Goal: Task Accomplishment & Management: Manage account settings

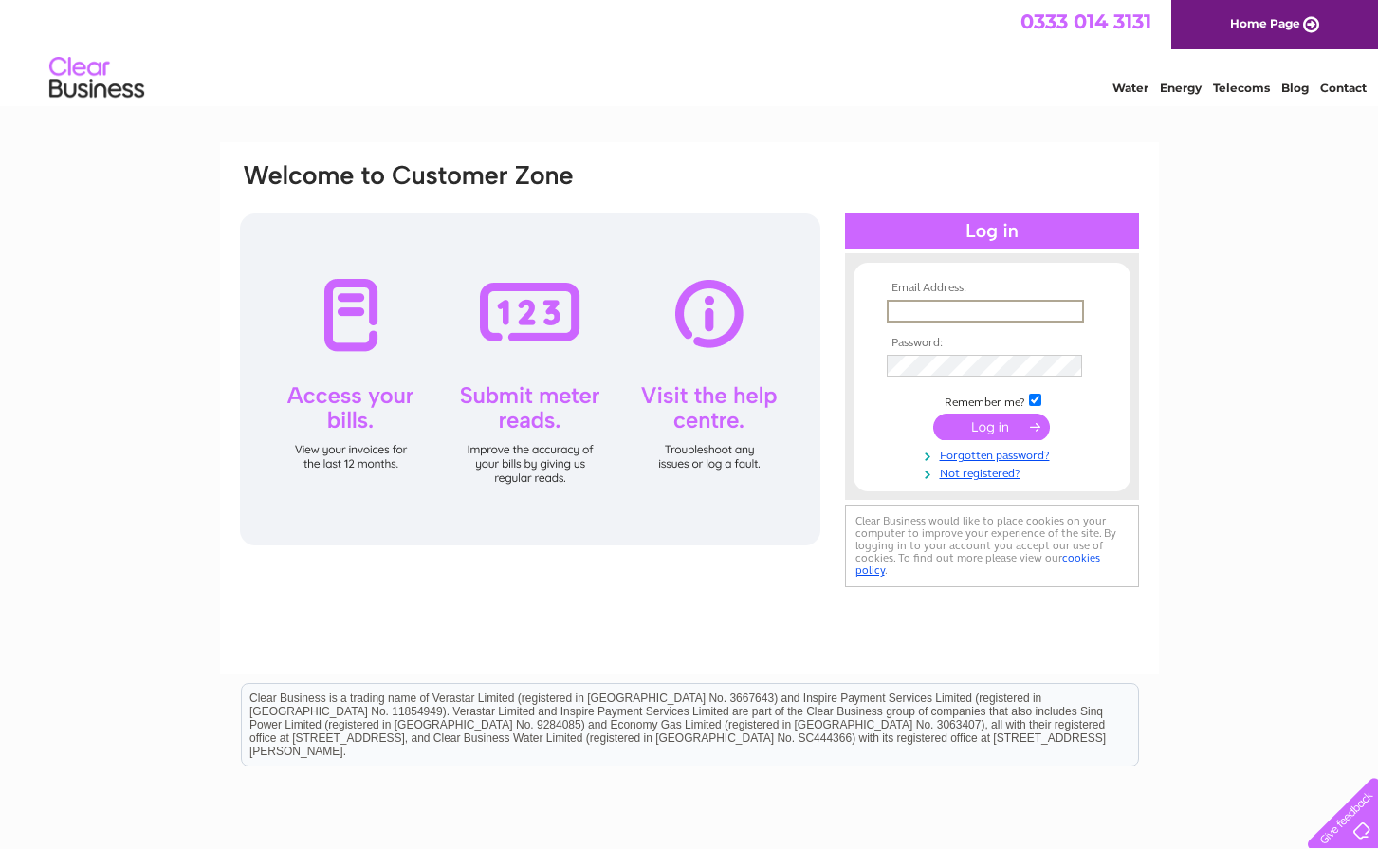
type input "capyoung25@gmail.com"
click at [991, 425] on input "submit" at bounding box center [992, 427] width 117 height 27
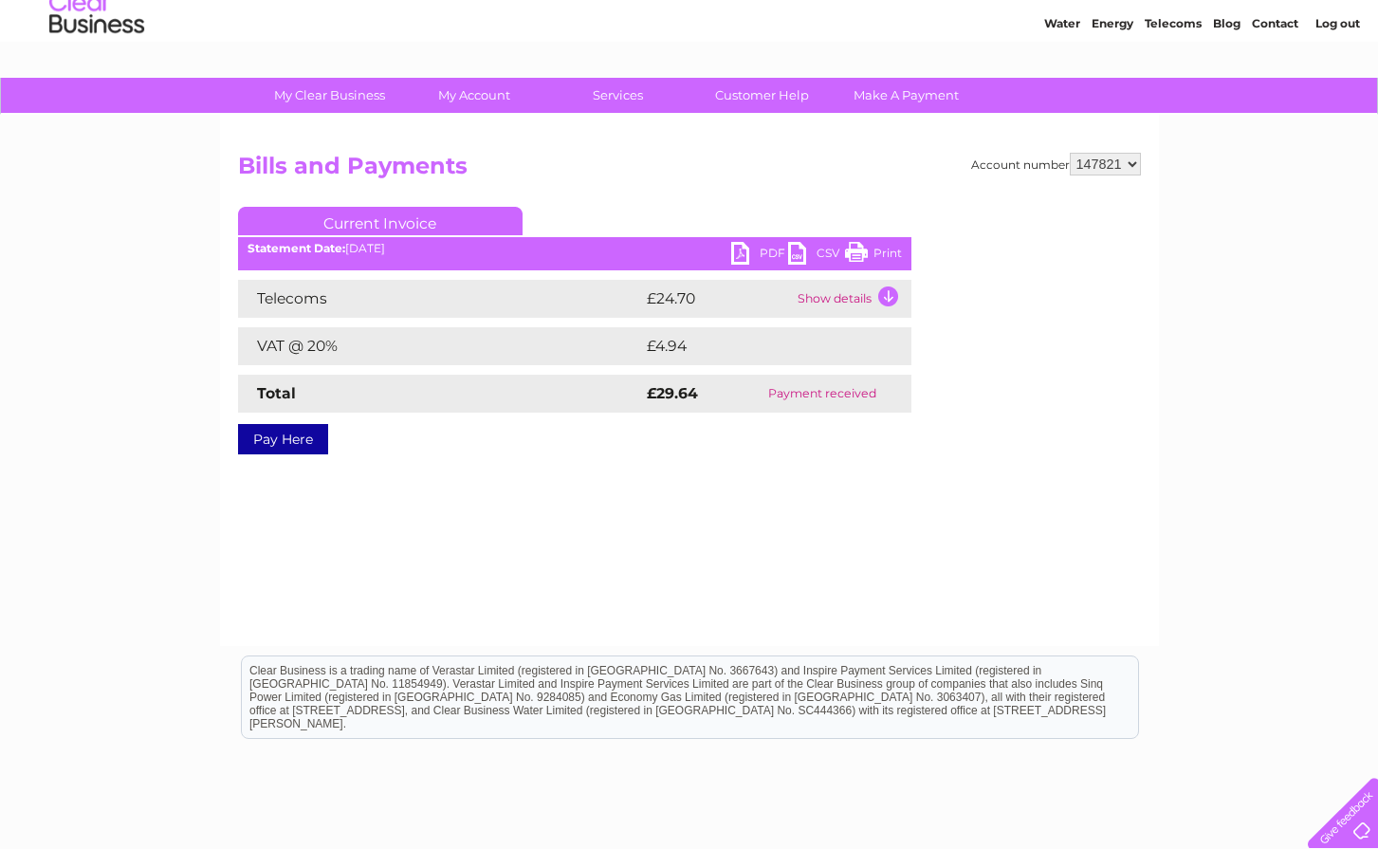
scroll to position [72, 0]
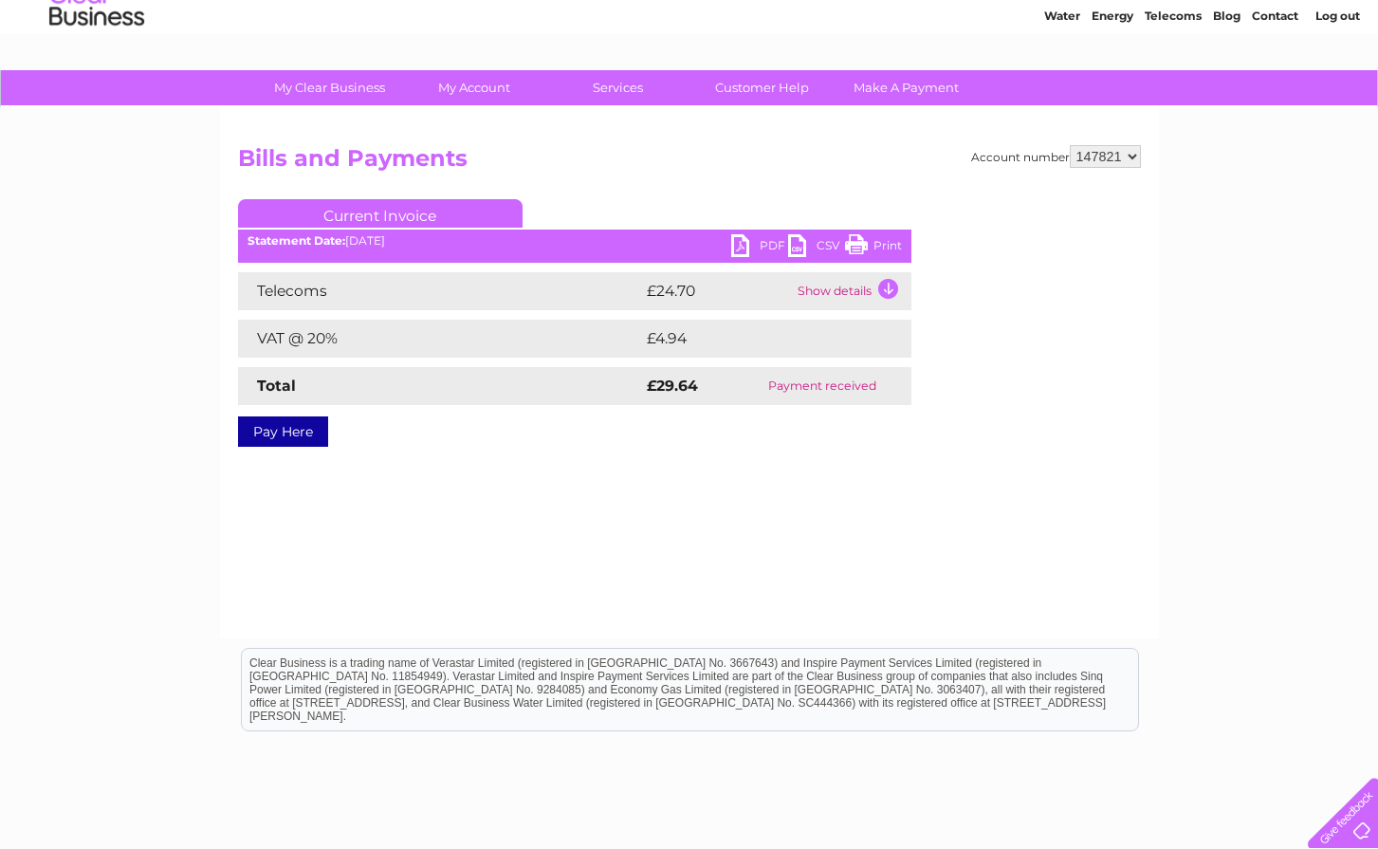
click at [879, 239] on link "Print" at bounding box center [873, 248] width 57 height 28
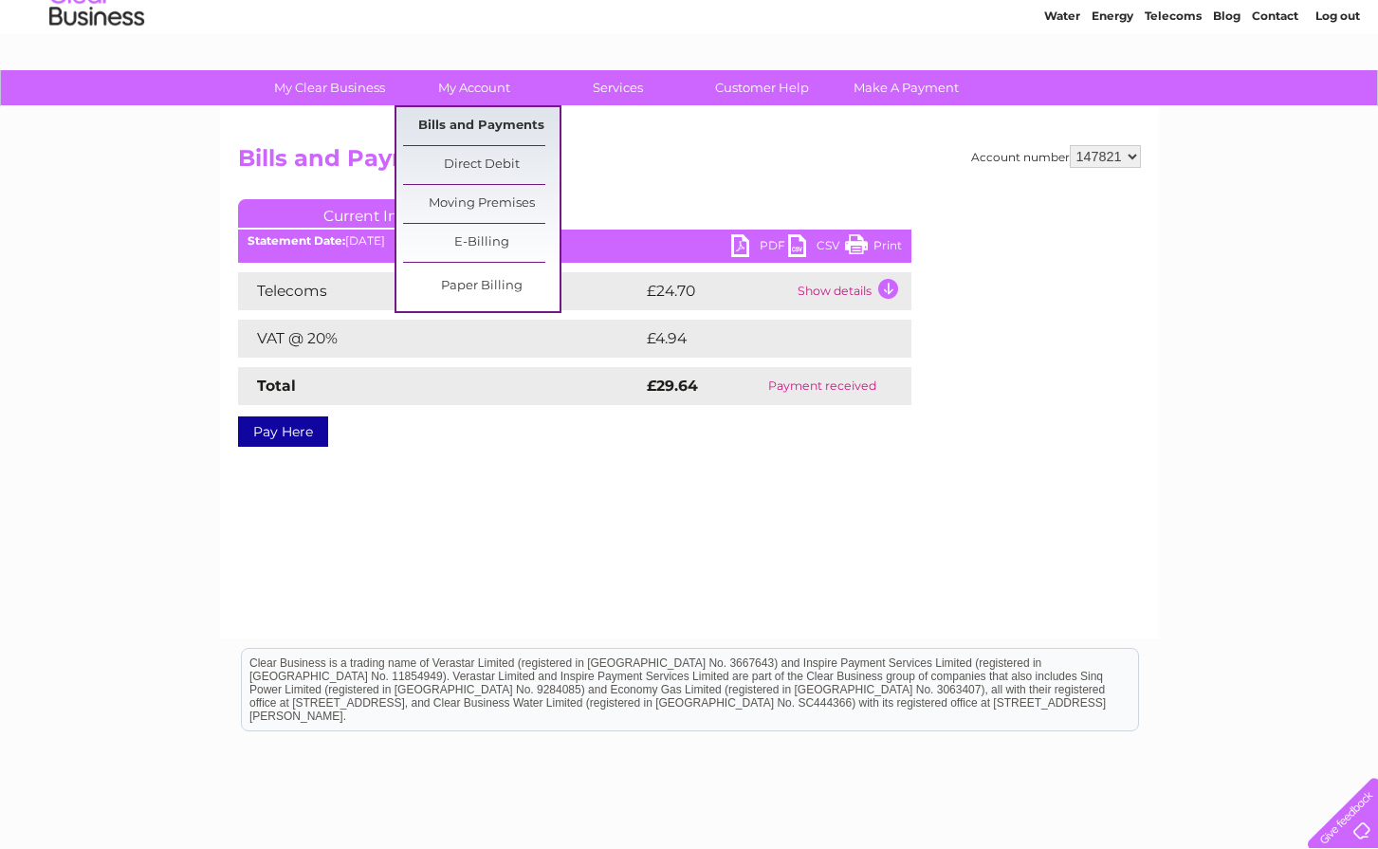
click at [473, 122] on link "Bills and Payments" at bounding box center [481, 126] width 157 height 38
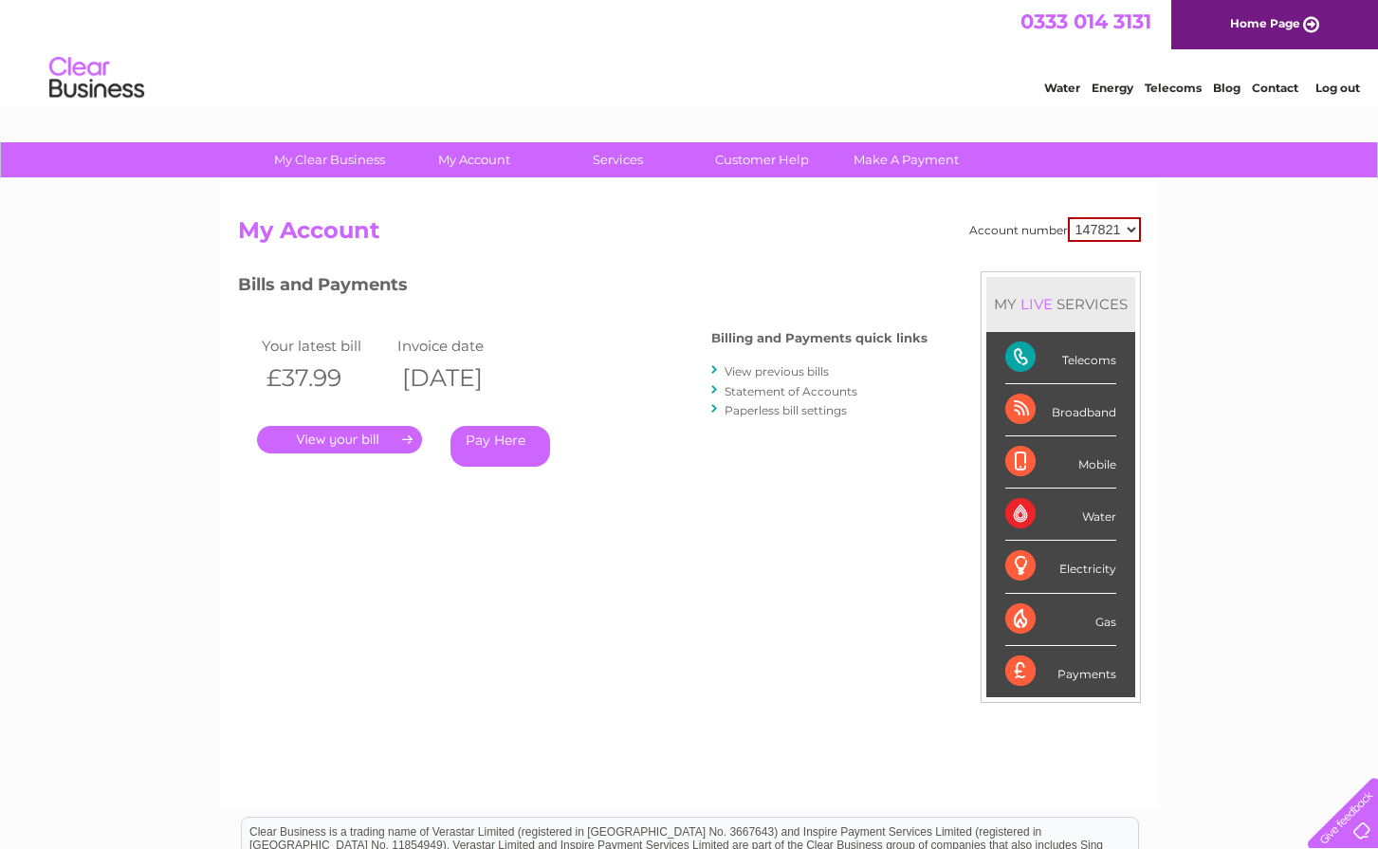
click at [361, 438] on link "." at bounding box center [339, 440] width 165 height 28
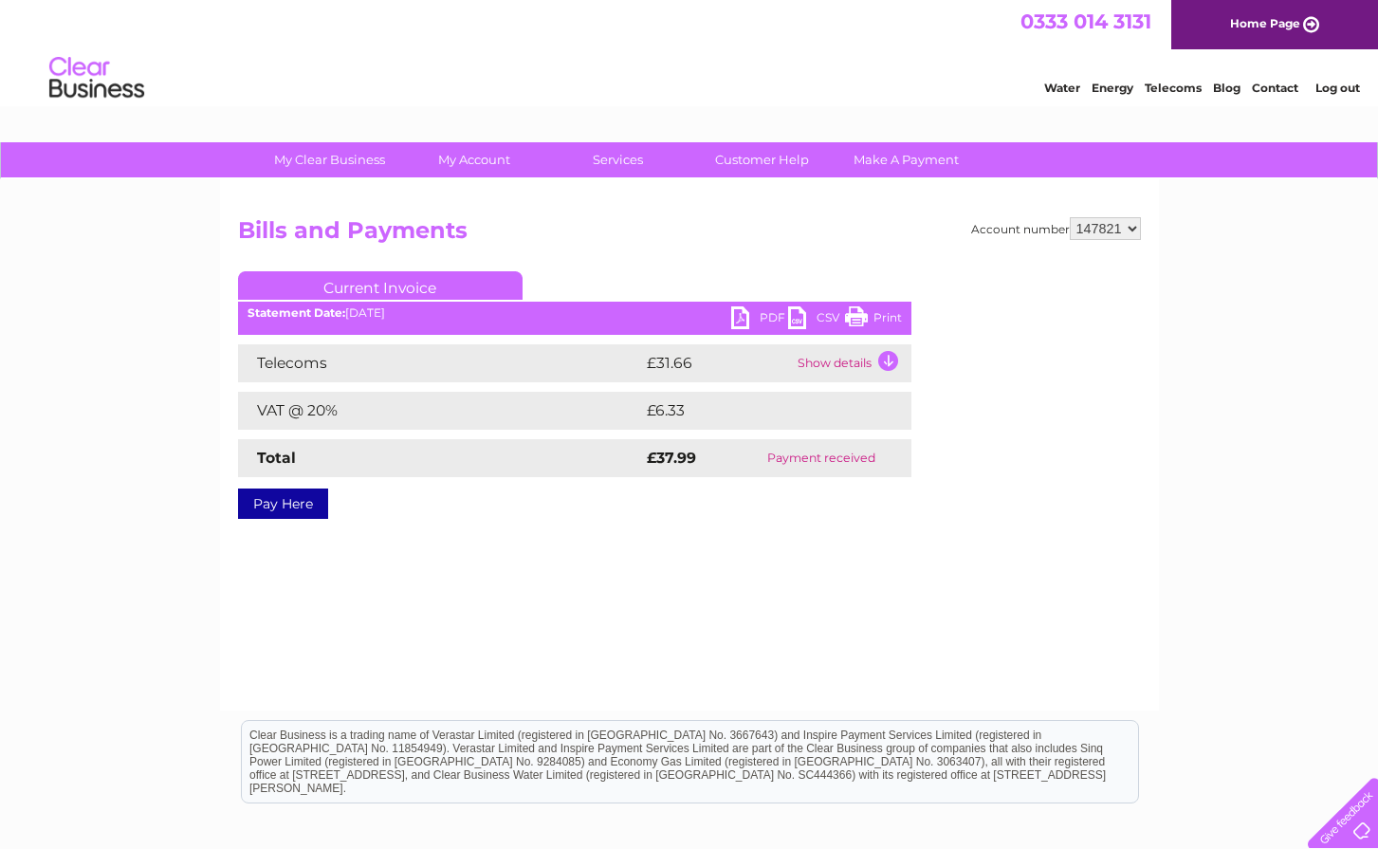
scroll to position [1, 0]
click at [892, 357] on td "Show details" at bounding box center [852, 362] width 119 height 38
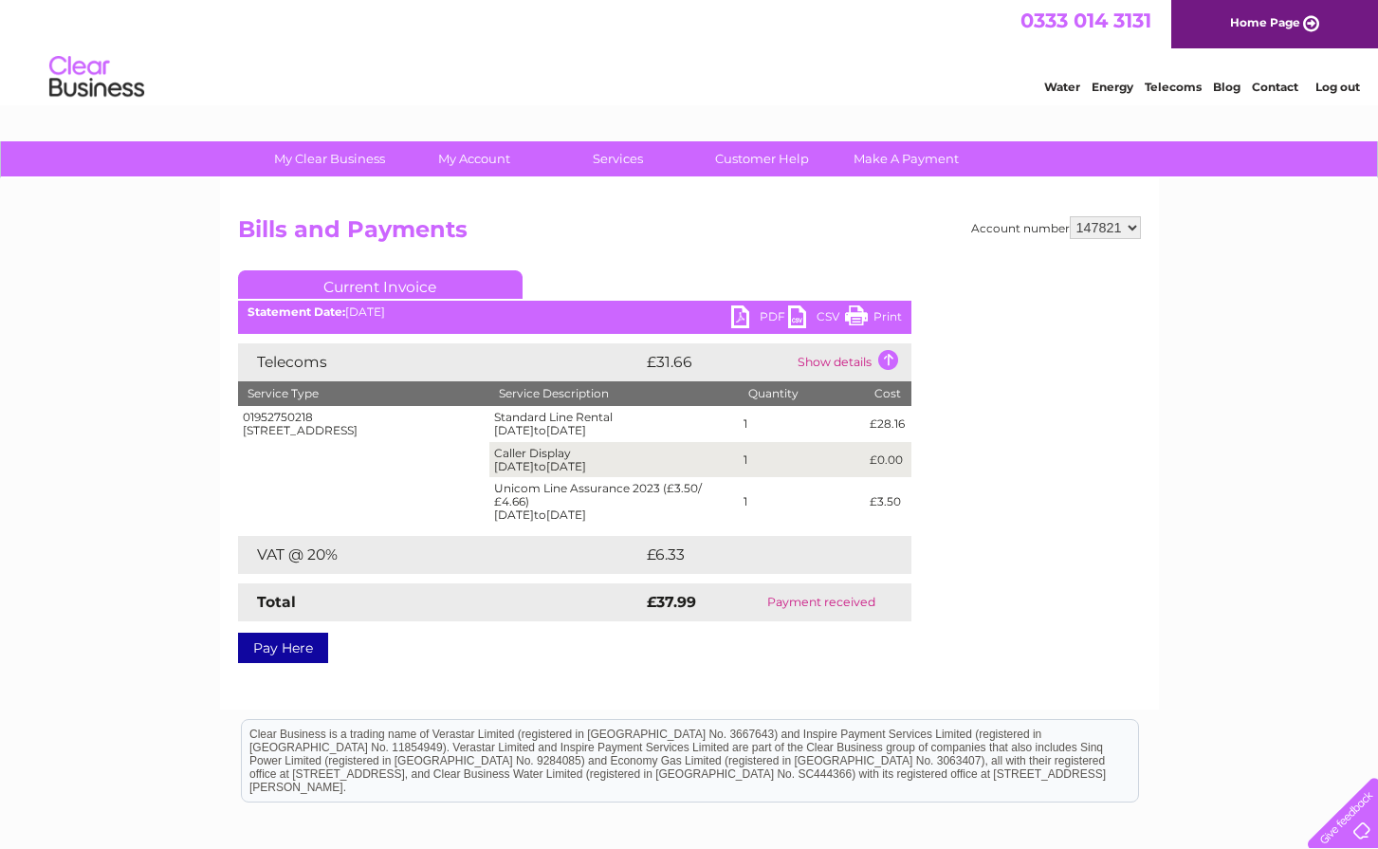
click at [884, 316] on link "Print" at bounding box center [873, 319] width 57 height 28
